Goal: Task Accomplishment & Management: Manage account settings

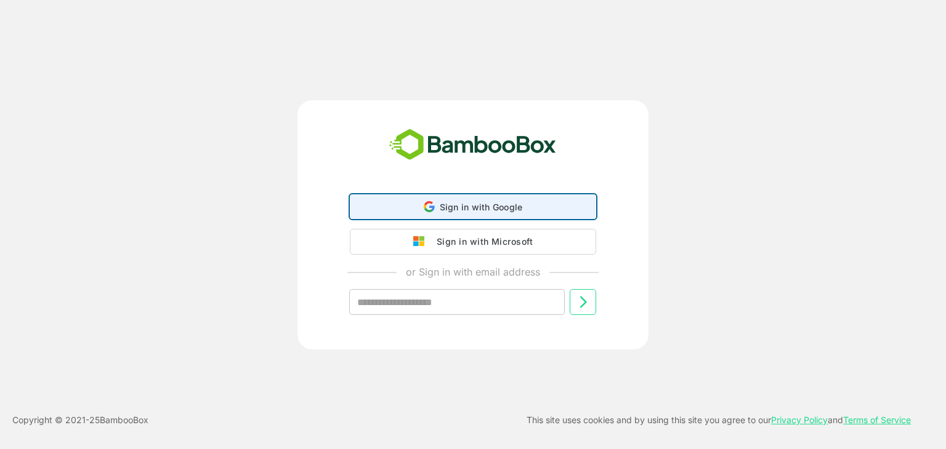
click at [442, 197] on div "Sign in with Google Sign in with Google. Opens in new tab" at bounding box center [473, 206] width 230 height 23
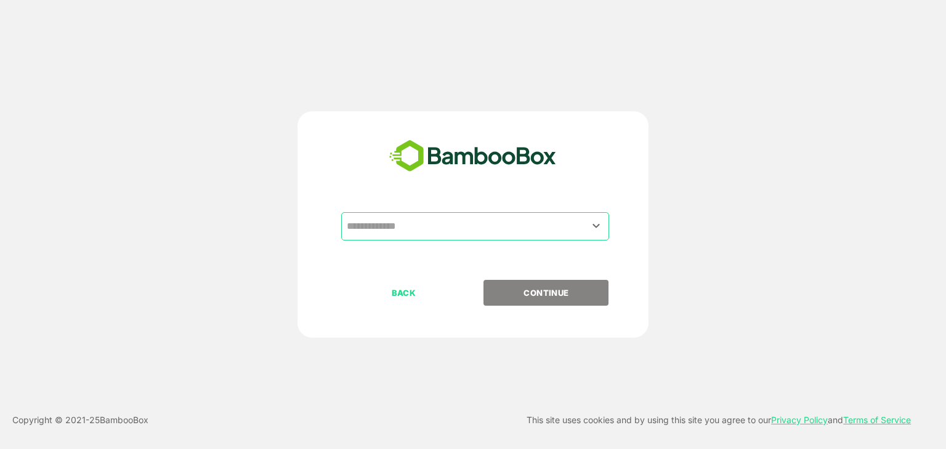
click at [431, 225] on input "text" at bounding box center [475, 226] width 263 height 23
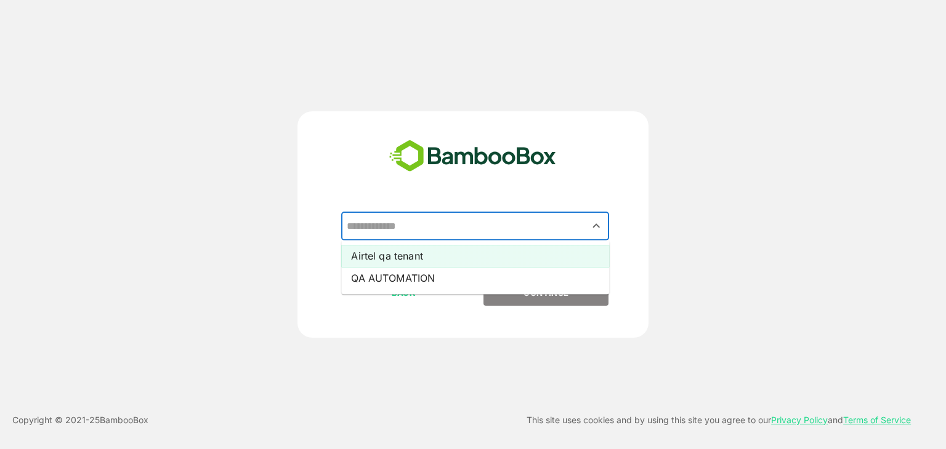
click at [438, 255] on li "Airtel qa tenant" at bounding box center [475, 256] width 268 height 22
type input "**********"
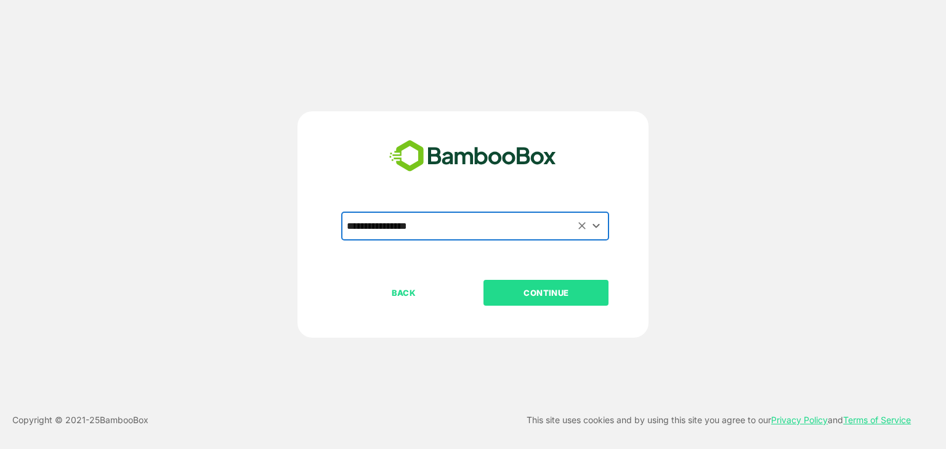
click at [539, 293] on p "CONTINUE" at bounding box center [546, 293] width 123 height 14
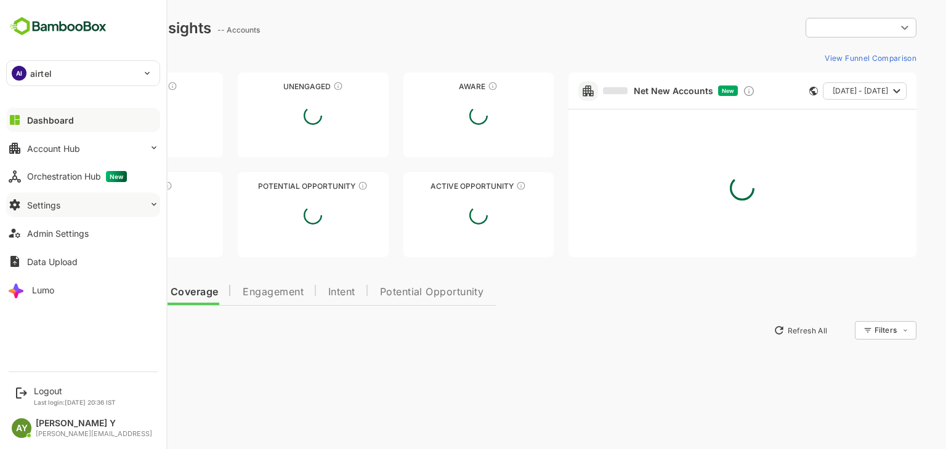
type input "**********"
click at [103, 235] on button "Admin Settings" at bounding box center [83, 233] width 154 height 25
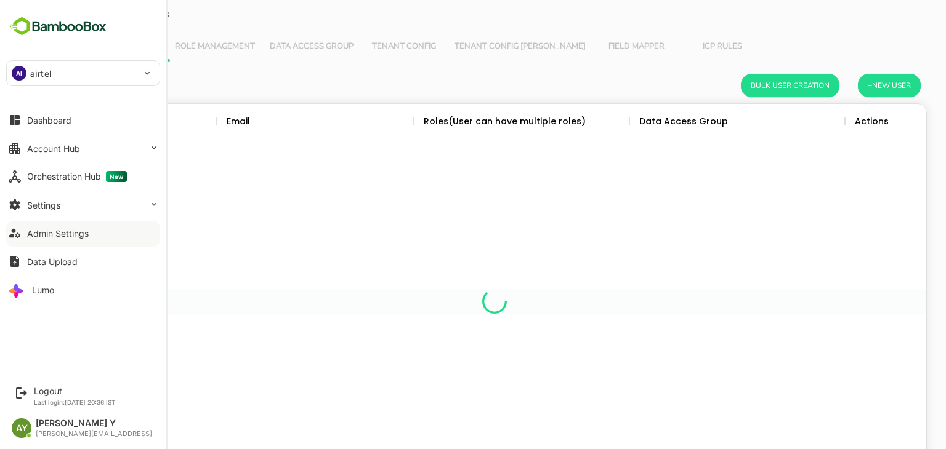
scroll to position [352, 845]
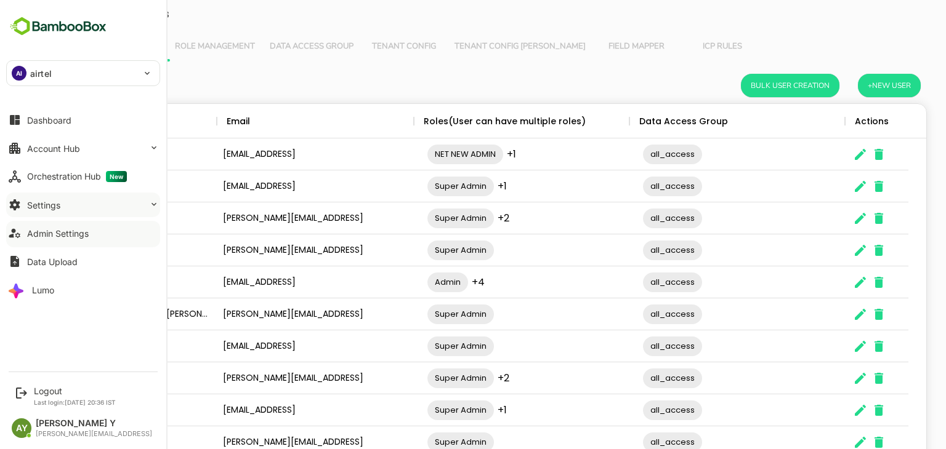
click at [96, 205] on button "Settings" at bounding box center [83, 205] width 154 height 25
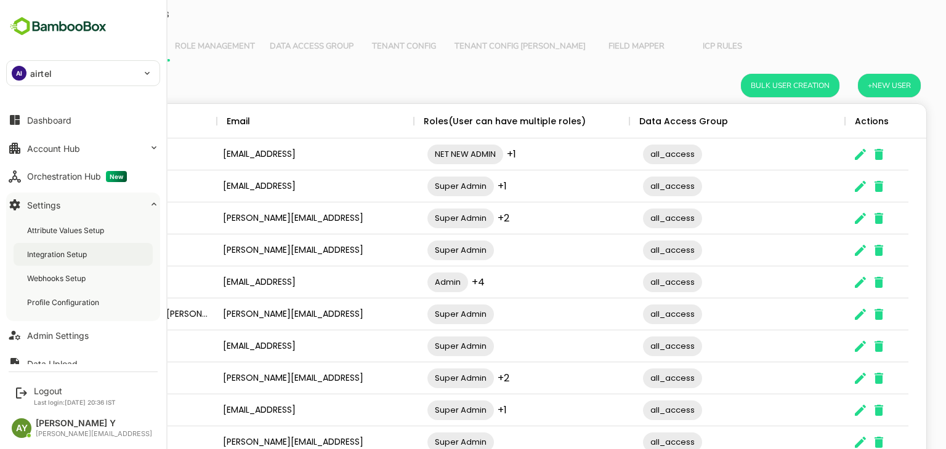
click at [83, 256] on div "Integration Setup" at bounding box center [58, 254] width 62 height 10
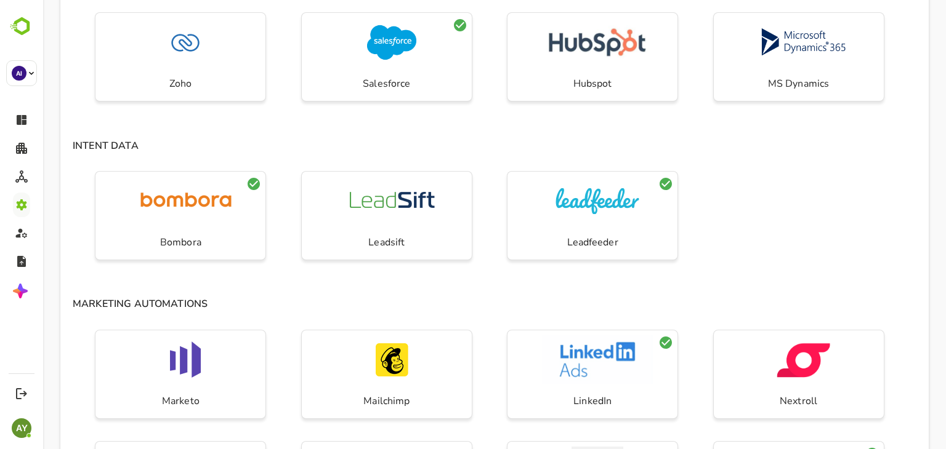
scroll to position [134, 0]
